Goal: Check status: Check status

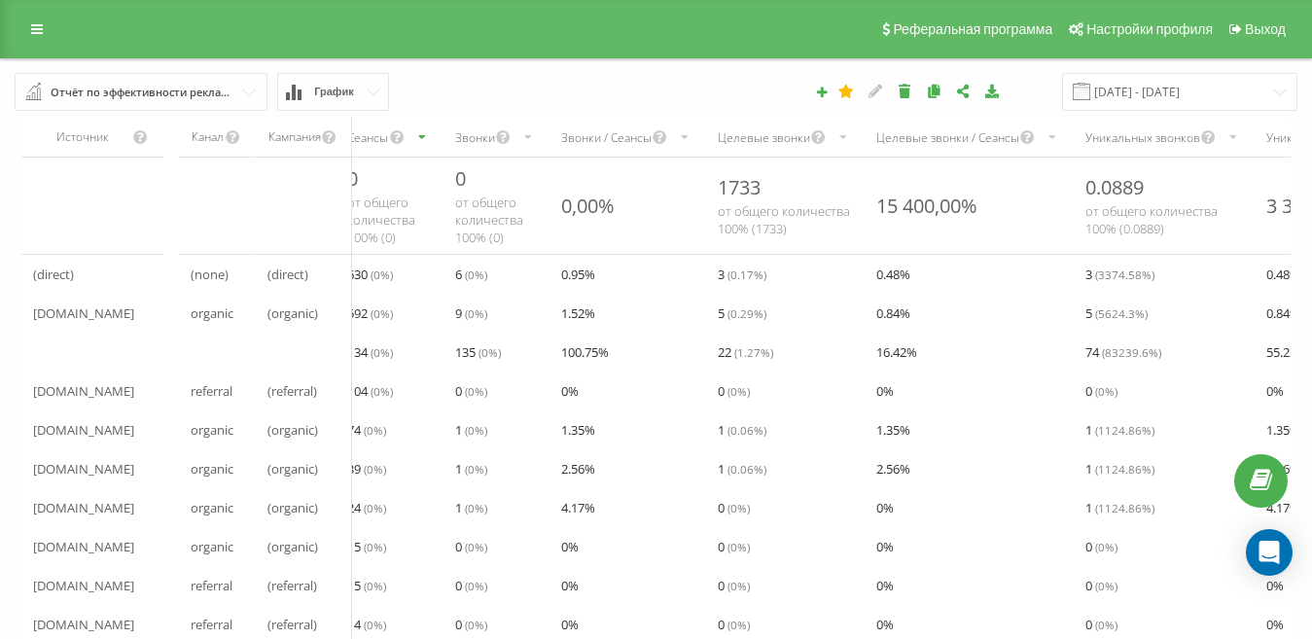
click at [254, 89] on input "text" at bounding box center [142, 91] width 251 height 35
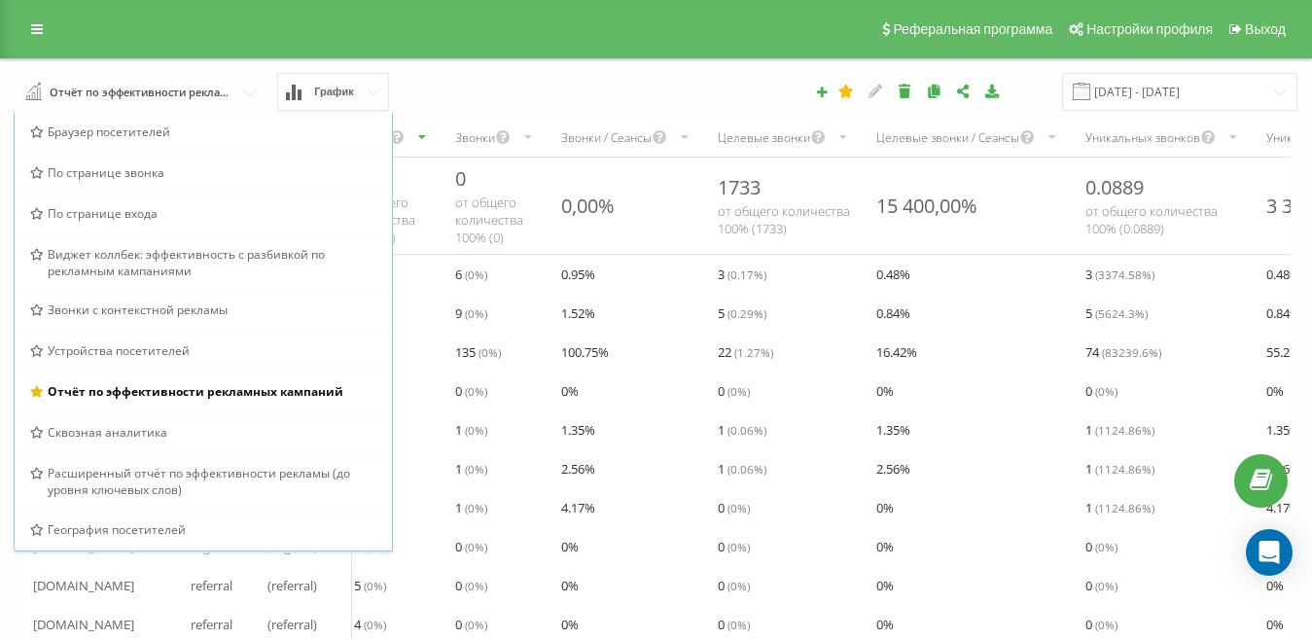
click at [532, 91] on div "16.05.2025 - 16.06.2025" at bounding box center [901, 92] width 819 height 38
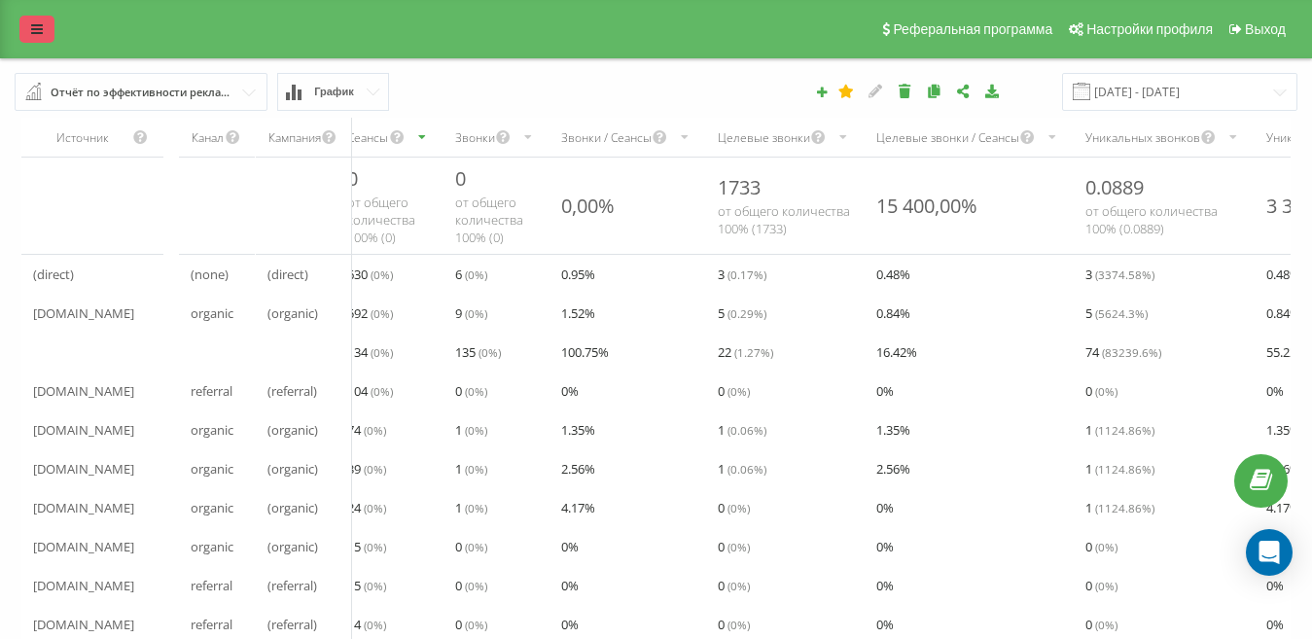
click at [32, 24] on icon at bounding box center [37, 29] width 12 height 14
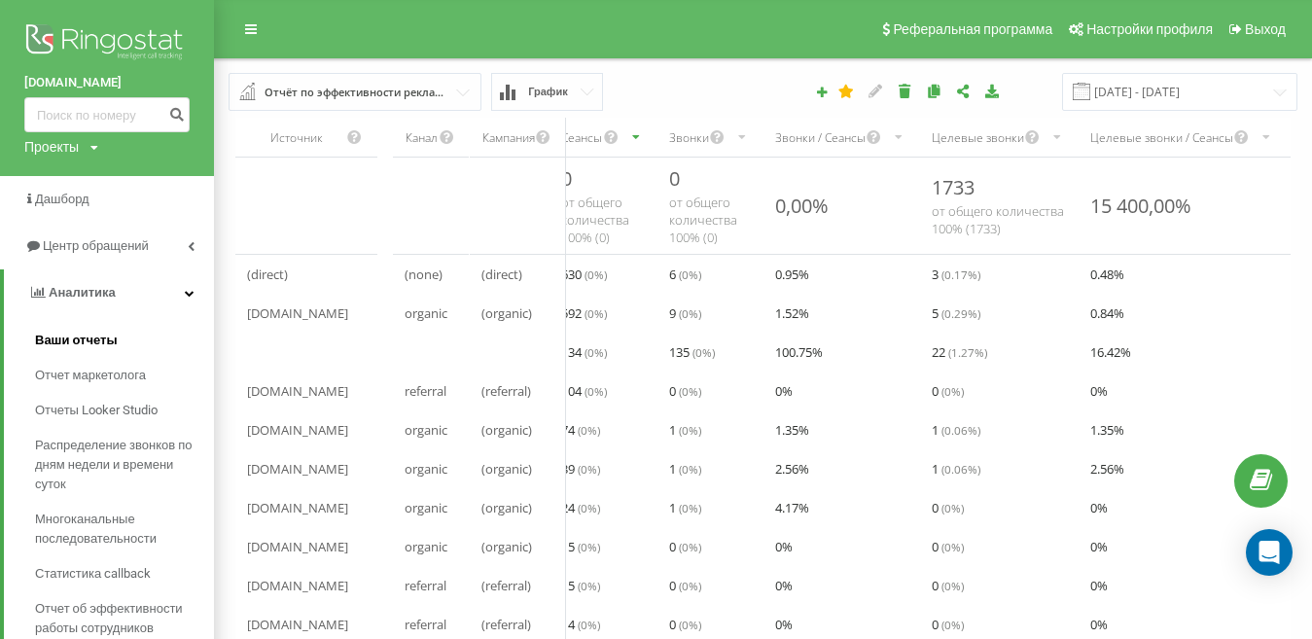
scroll to position [111, 0]
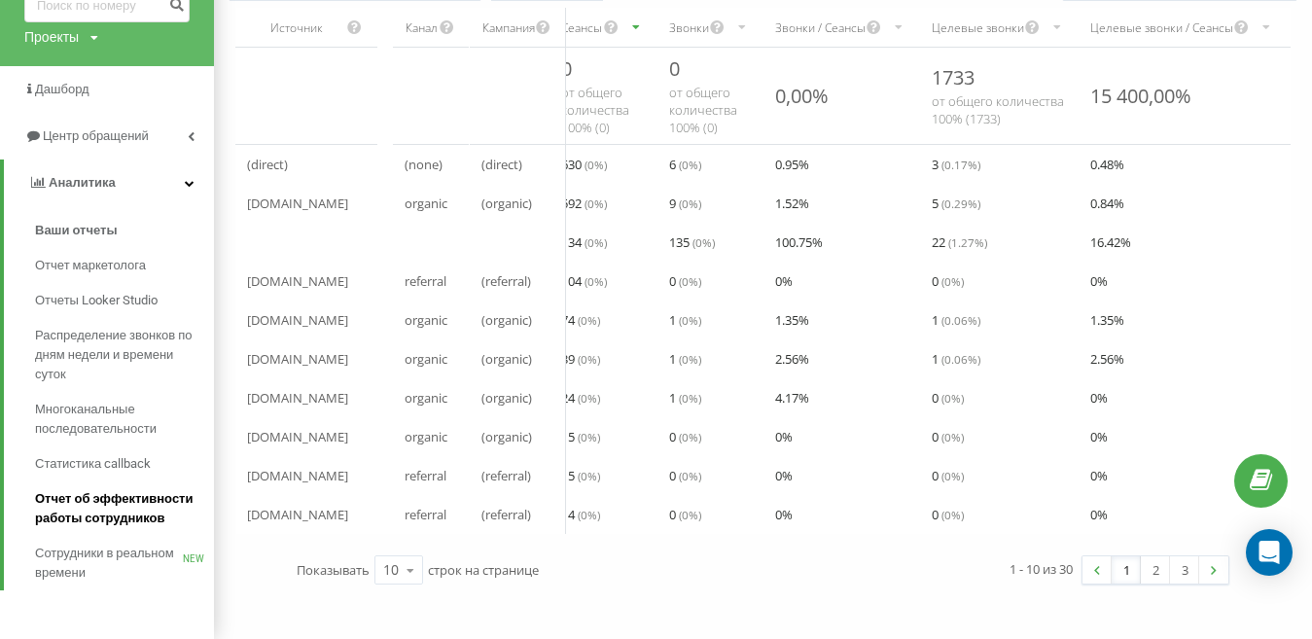
click at [125, 513] on span "Отчет об эффективности работы сотрудников" at bounding box center [119, 508] width 169 height 39
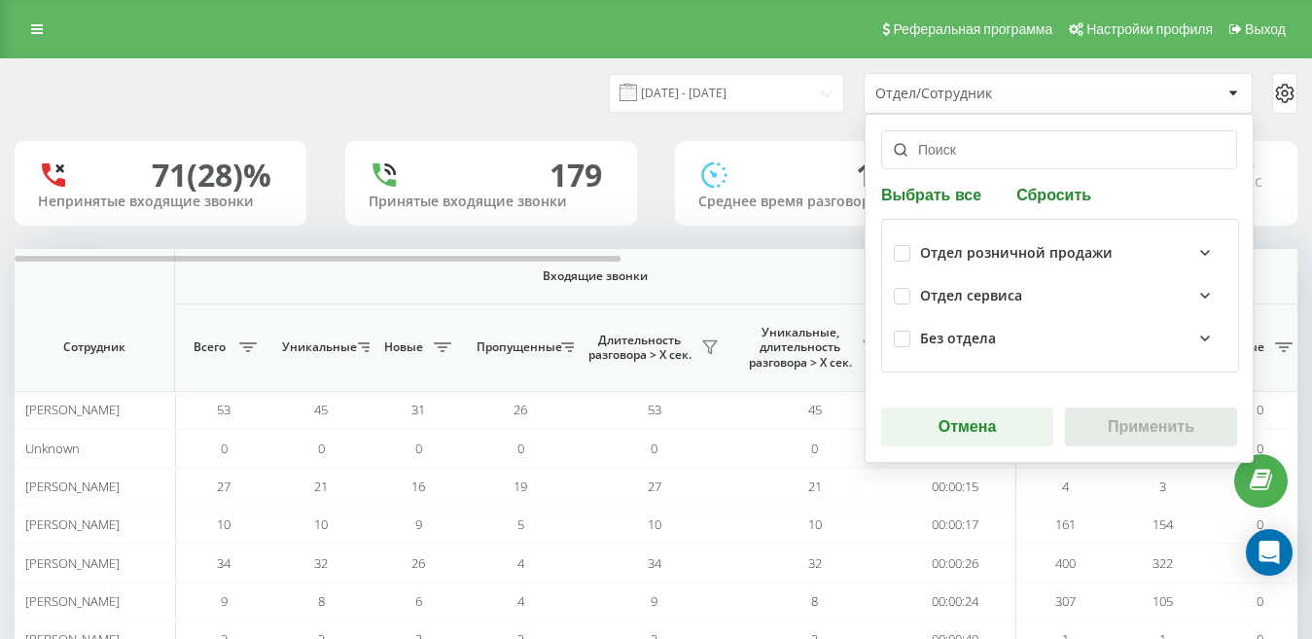
click at [975, 293] on div "Отдел сервиса" at bounding box center [971, 296] width 102 height 17
click at [975, 302] on div "Отдел сервиса" at bounding box center [971, 296] width 102 height 17
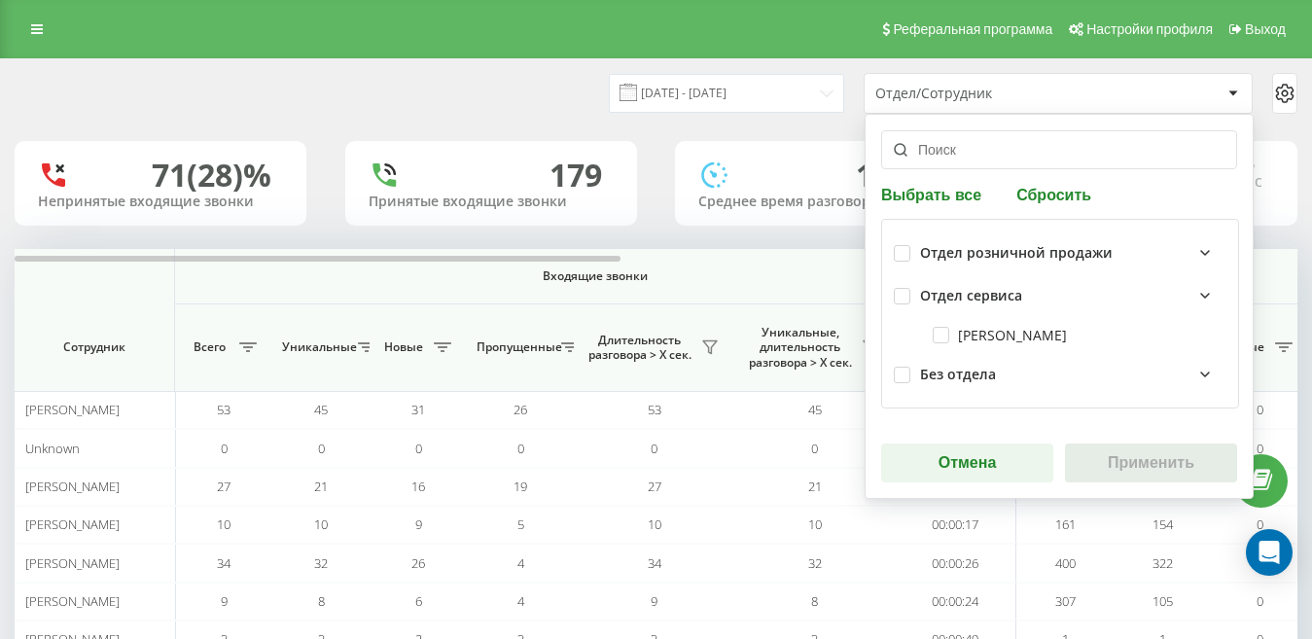
click at [992, 256] on div "Отдел розничной продажи" at bounding box center [1016, 253] width 193 height 17
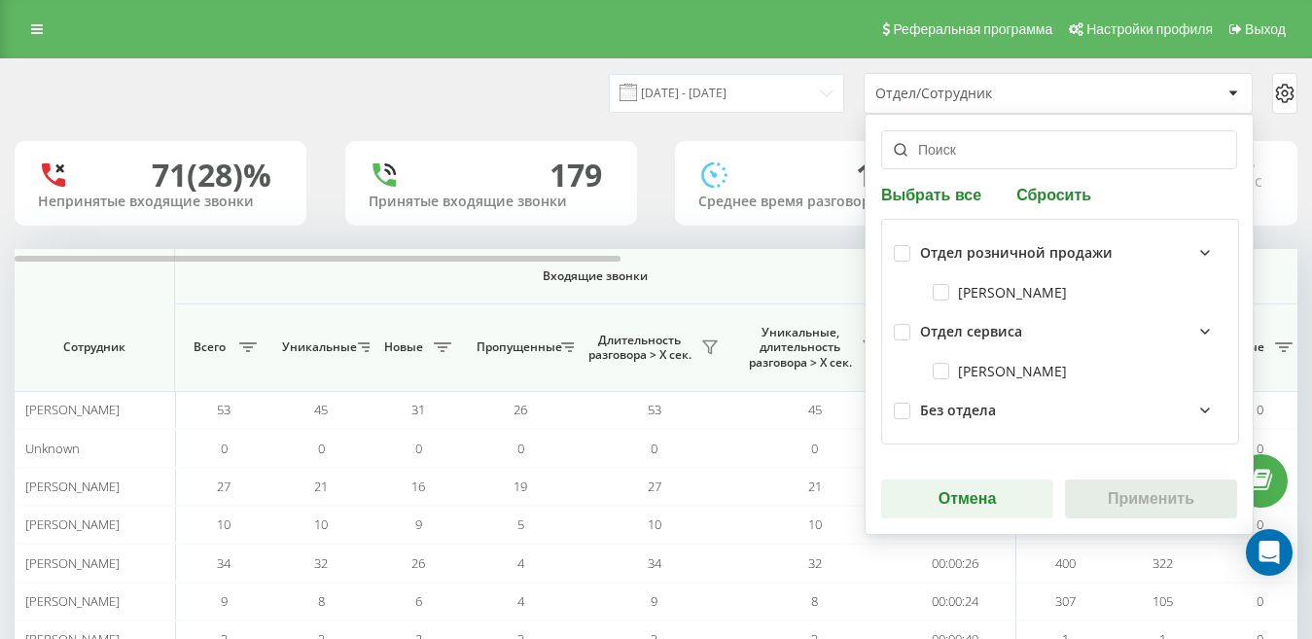
scroll to position [192, 0]
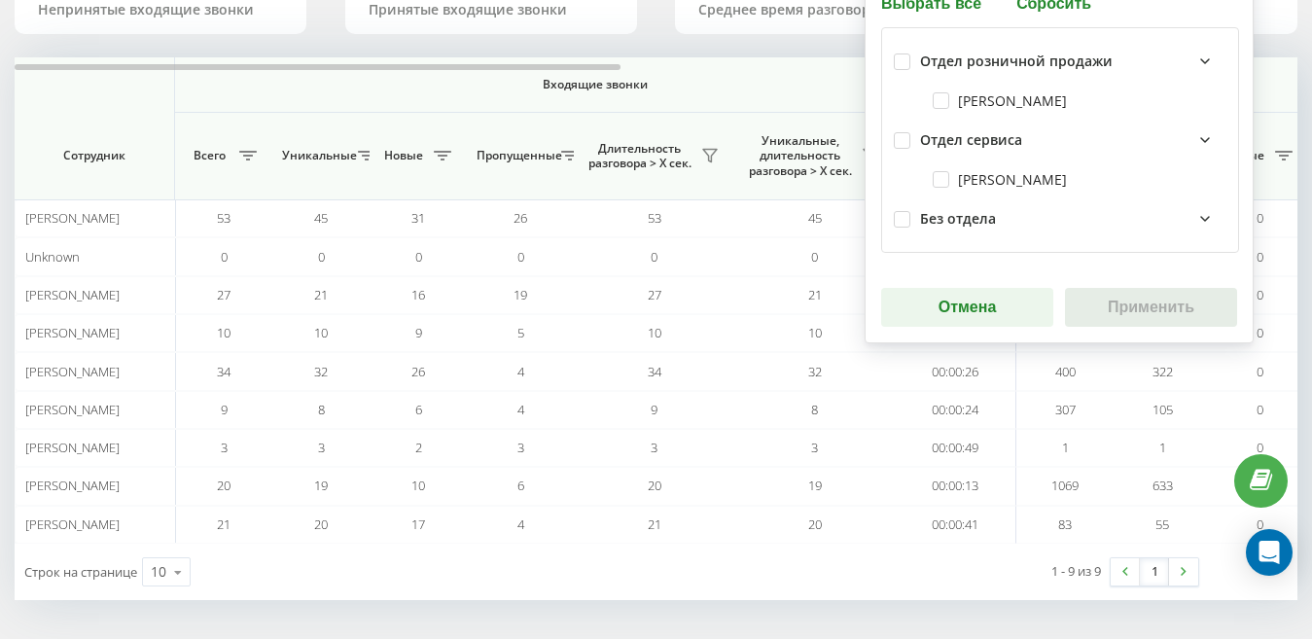
click at [980, 218] on div "Без отдела" at bounding box center [958, 219] width 76 height 17
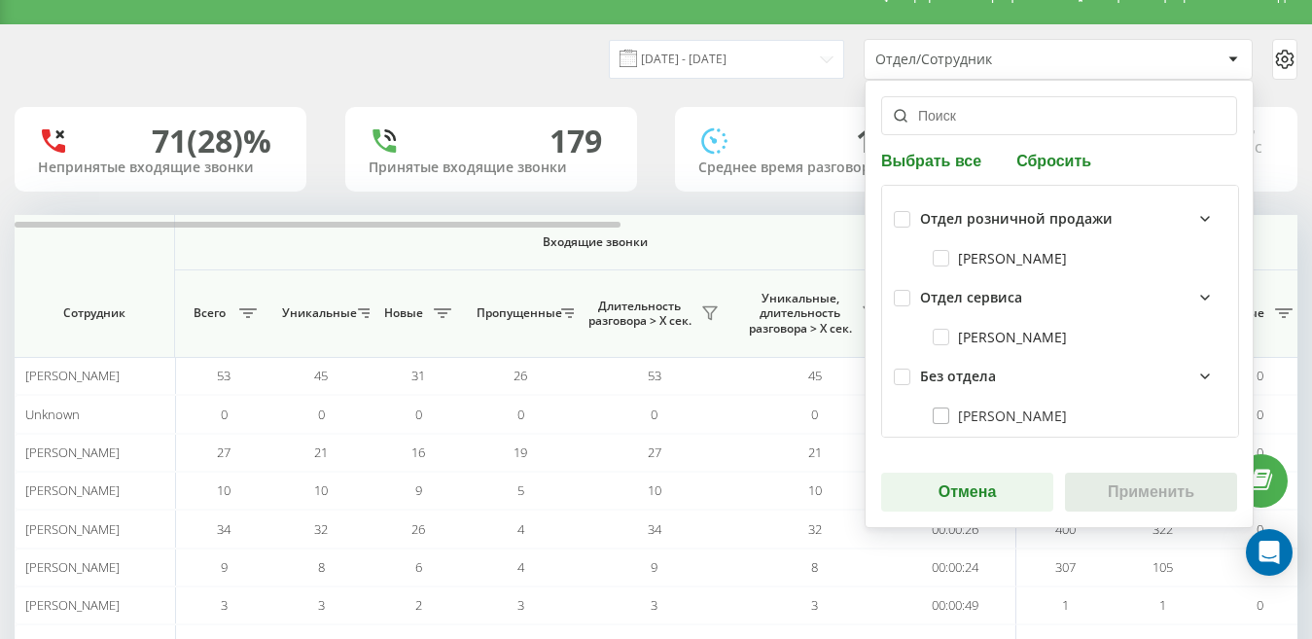
scroll to position [0, 0]
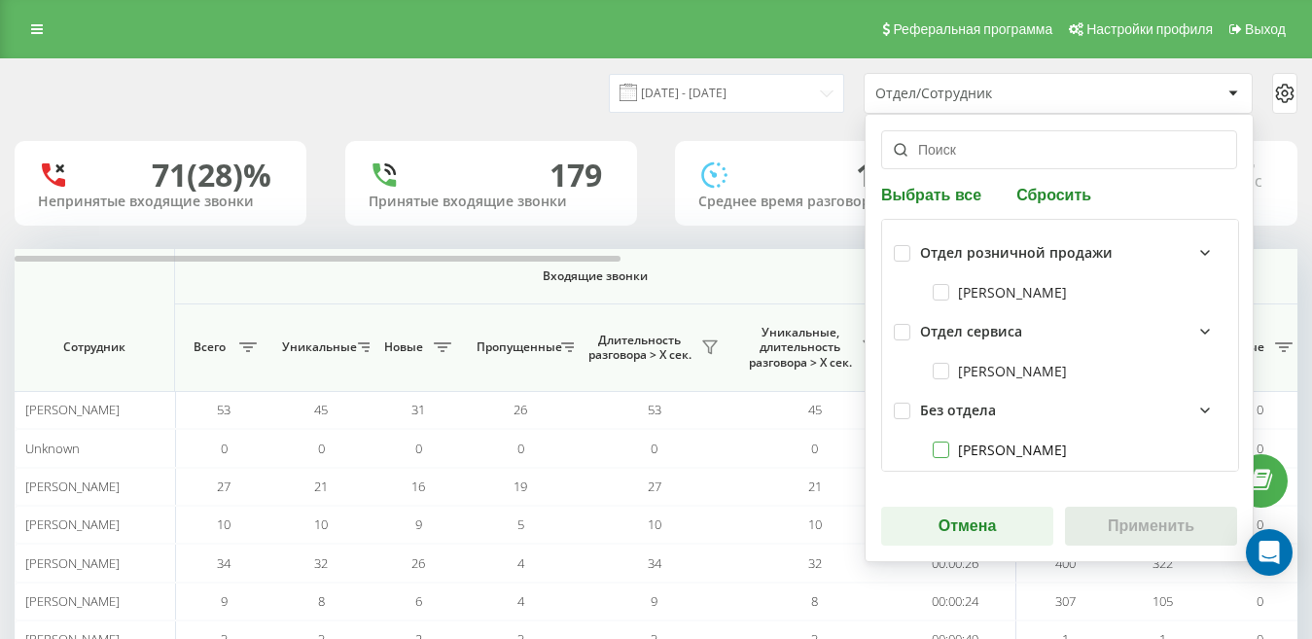
click at [944, 442] on label "[PERSON_NAME]" at bounding box center [1000, 450] width 134 height 17
checkbox input "true"
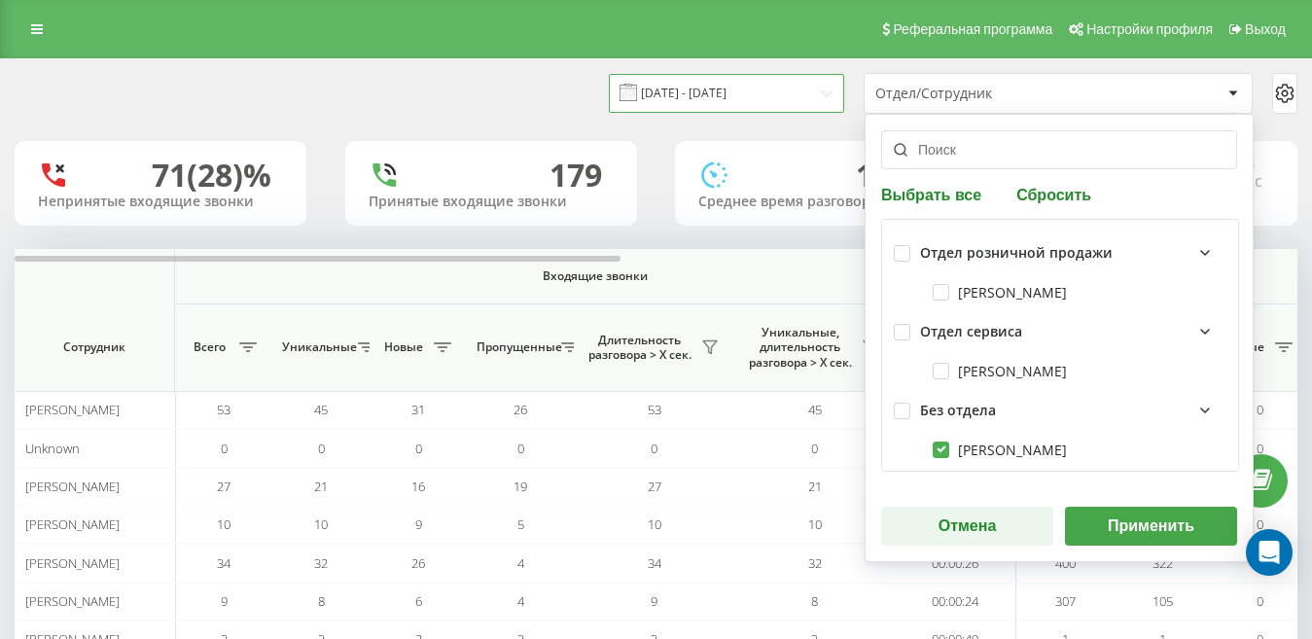
click at [702, 89] on input "[DATE] - [DATE]" at bounding box center [726, 93] width 235 height 38
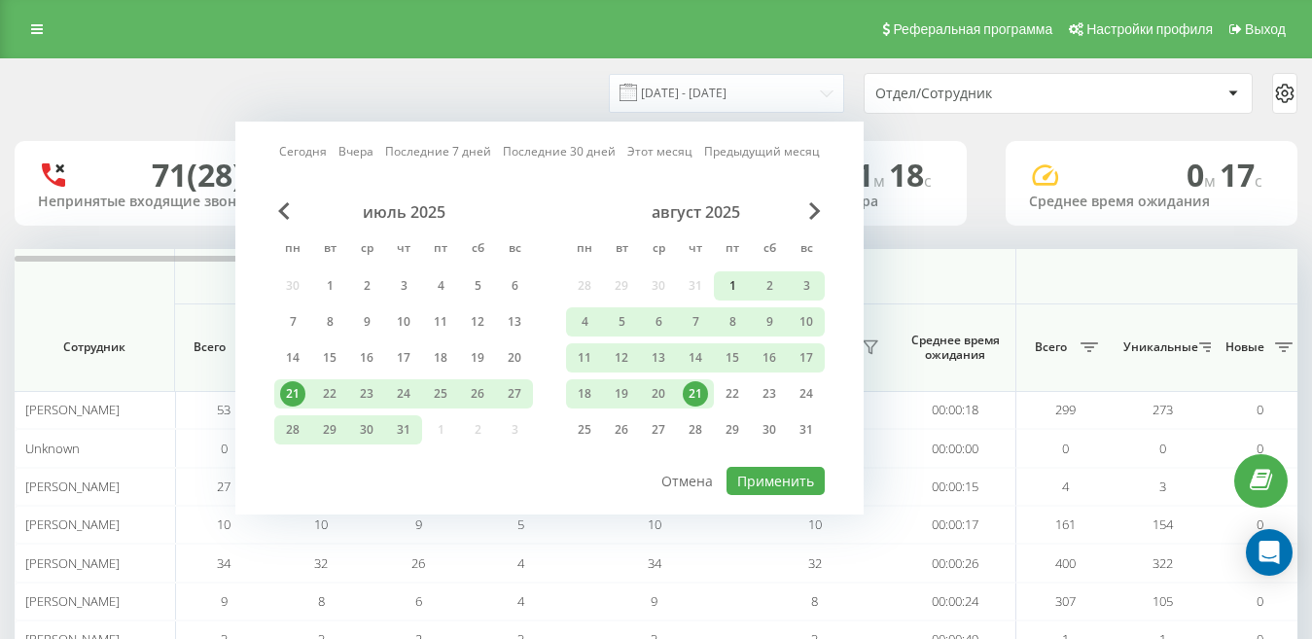
click at [727, 286] on div "1" at bounding box center [732, 285] width 25 height 25
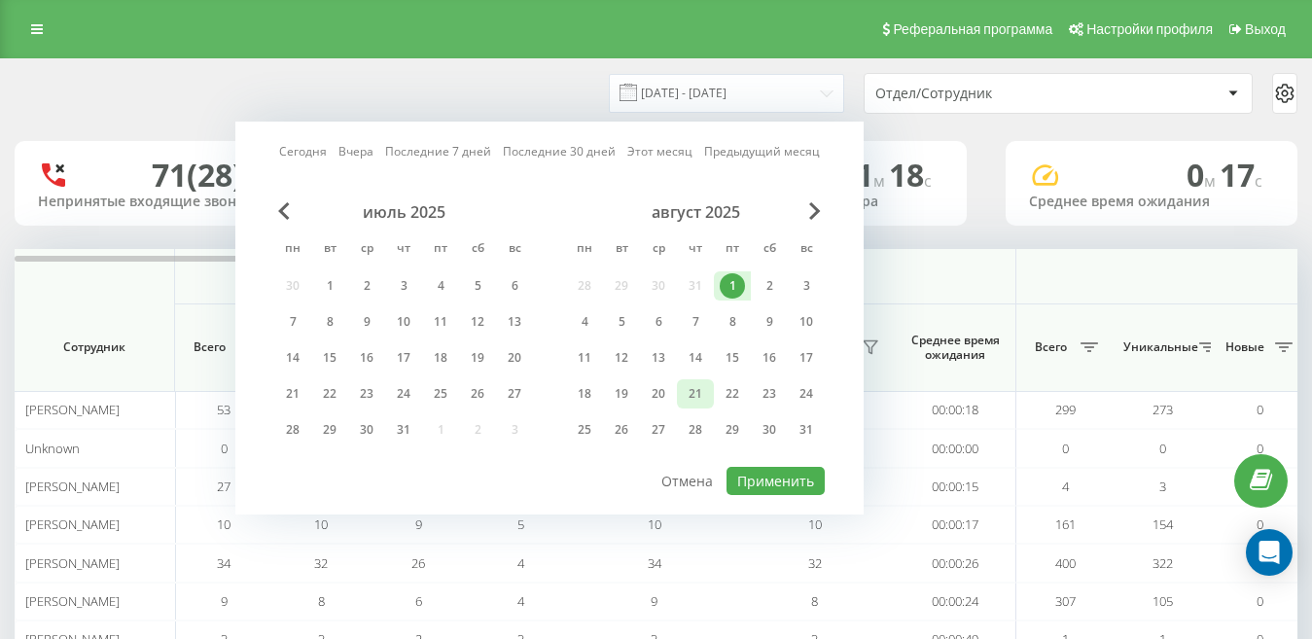
click at [694, 397] on div "21" at bounding box center [695, 393] width 25 height 25
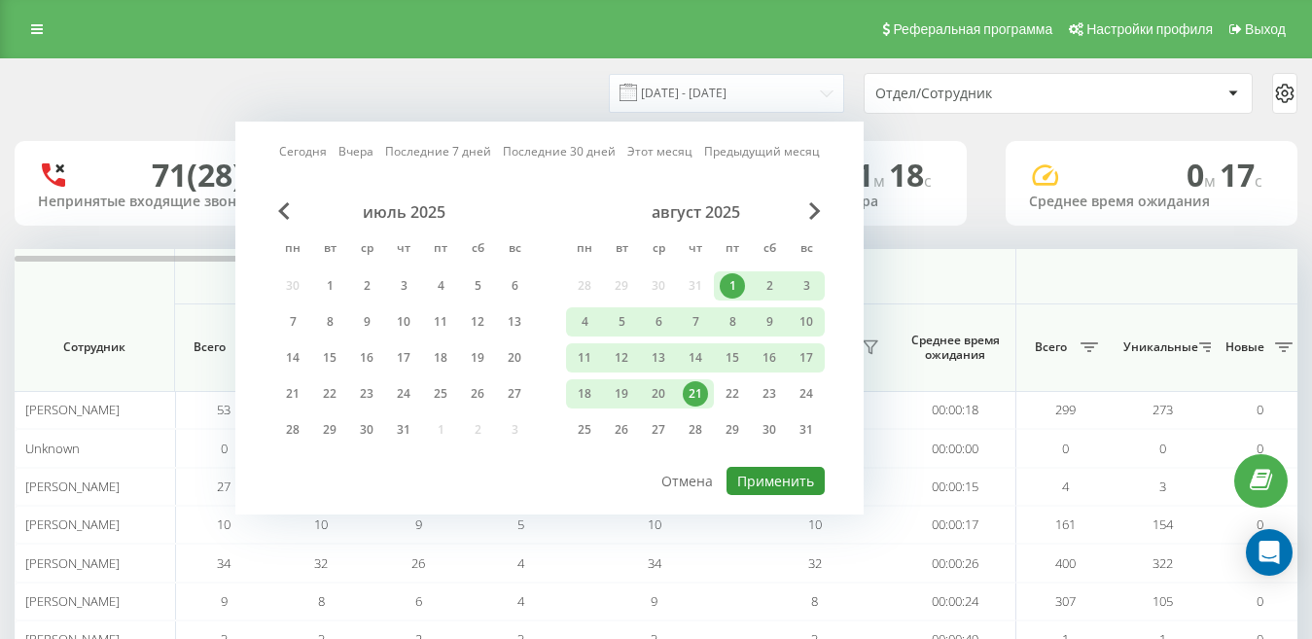
click at [765, 481] on button "Применить" at bounding box center [776, 481] width 98 height 28
type input "[DATE] - [DATE]"
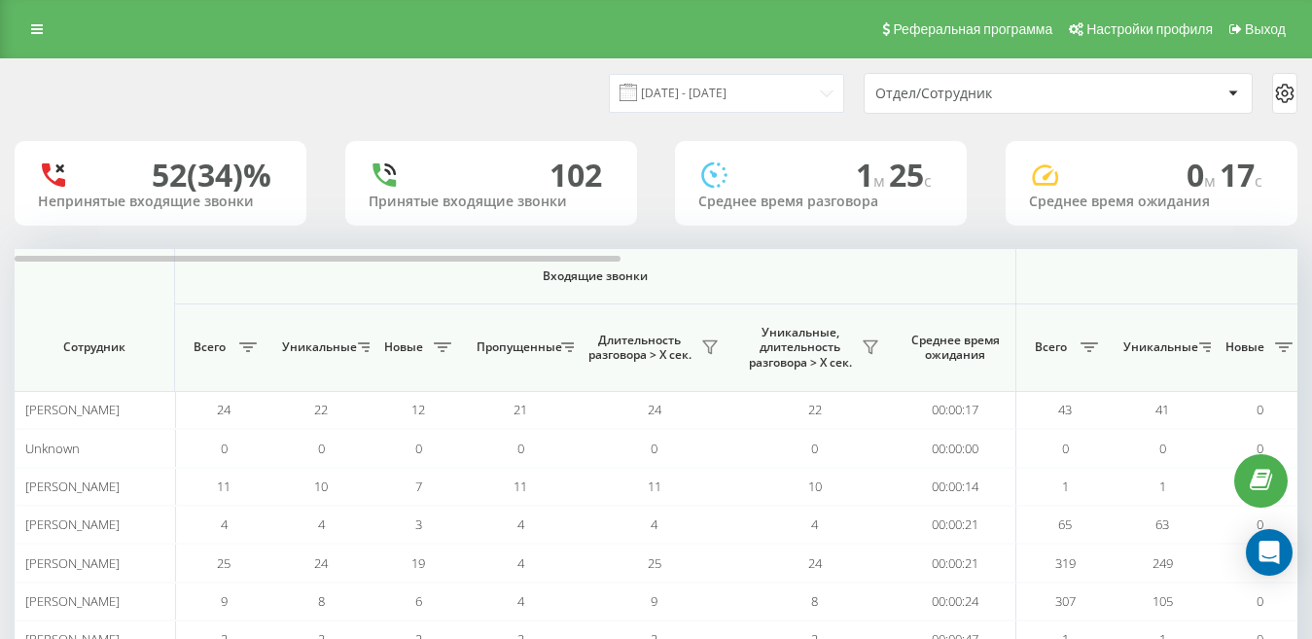
click at [947, 101] on div "Отдел/Сотрудник" at bounding box center [991, 94] width 232 height 17
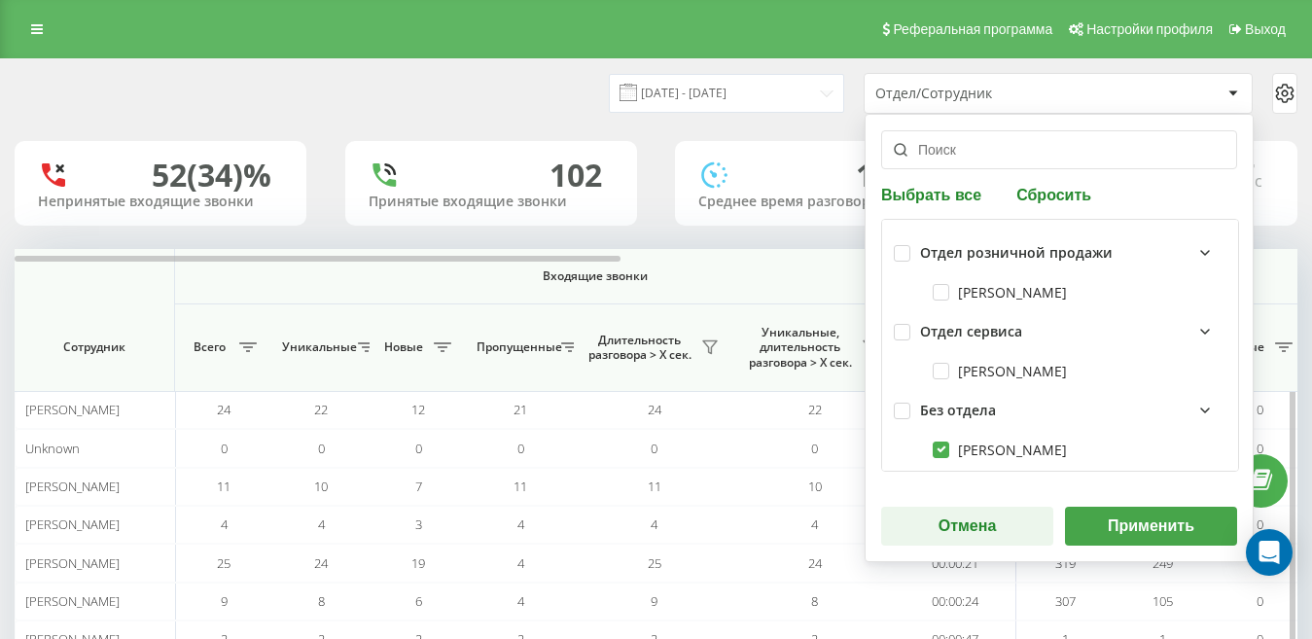
click at [580, 255] on th "Входящие звонки" at bounding box center [595, 276] width 841 height 55
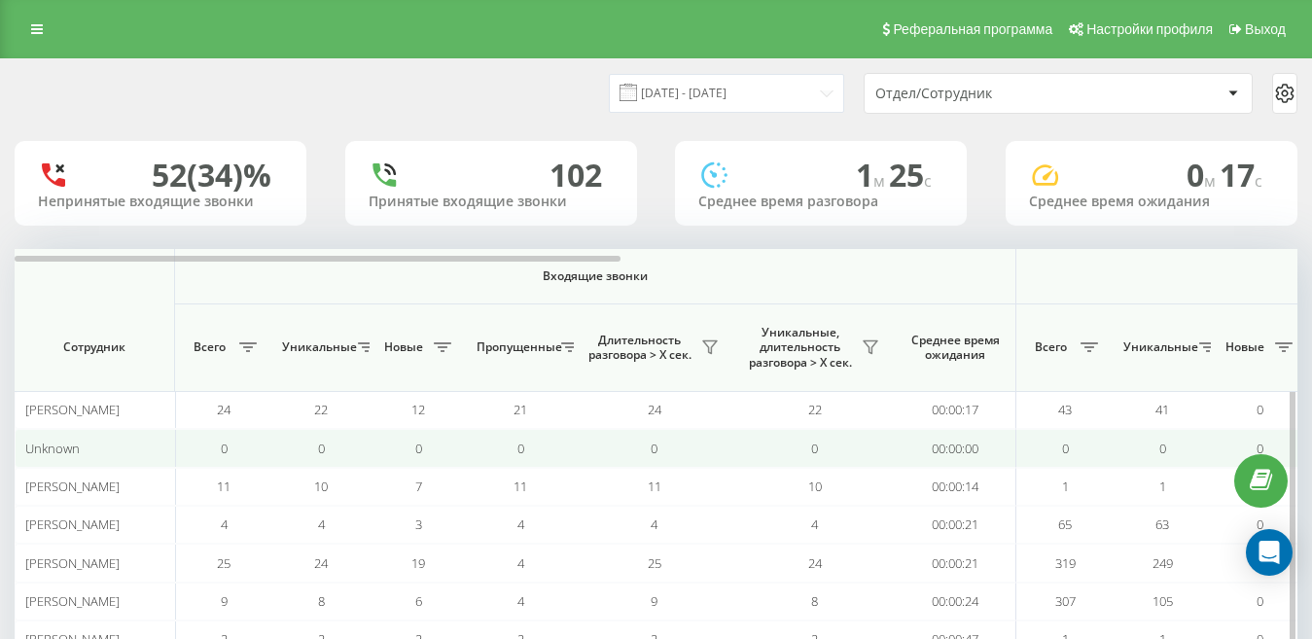
scroll to position [192, 0]
